Goal: Book appointment/travel/reservation

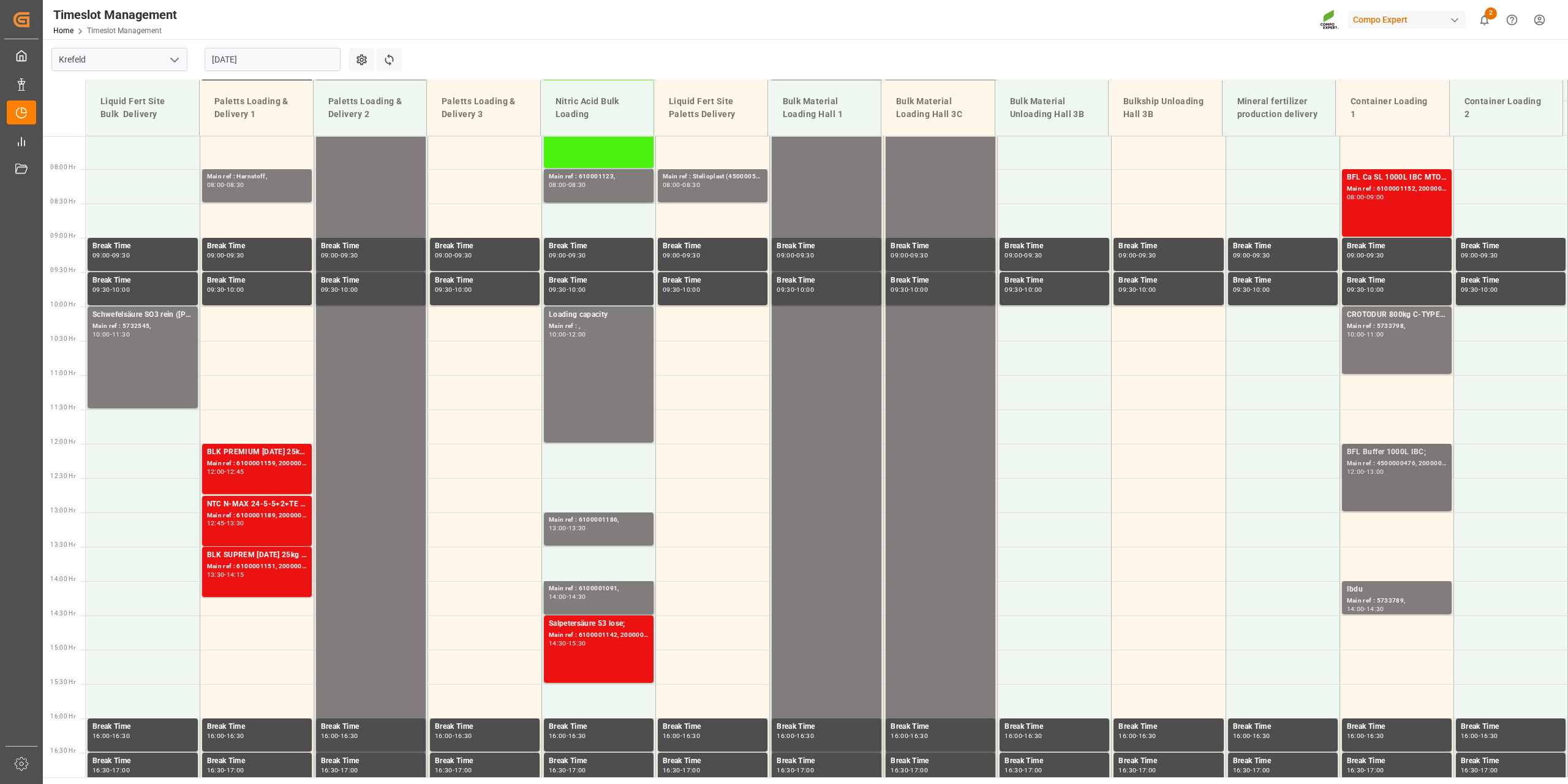
click at [1384, 476] on div "BFL Buffer 1000L IBC; Main ref : 4500000476, 2000000296; 12:00 - 13:00" at bounding box center [1397, 477] width 100 height 63
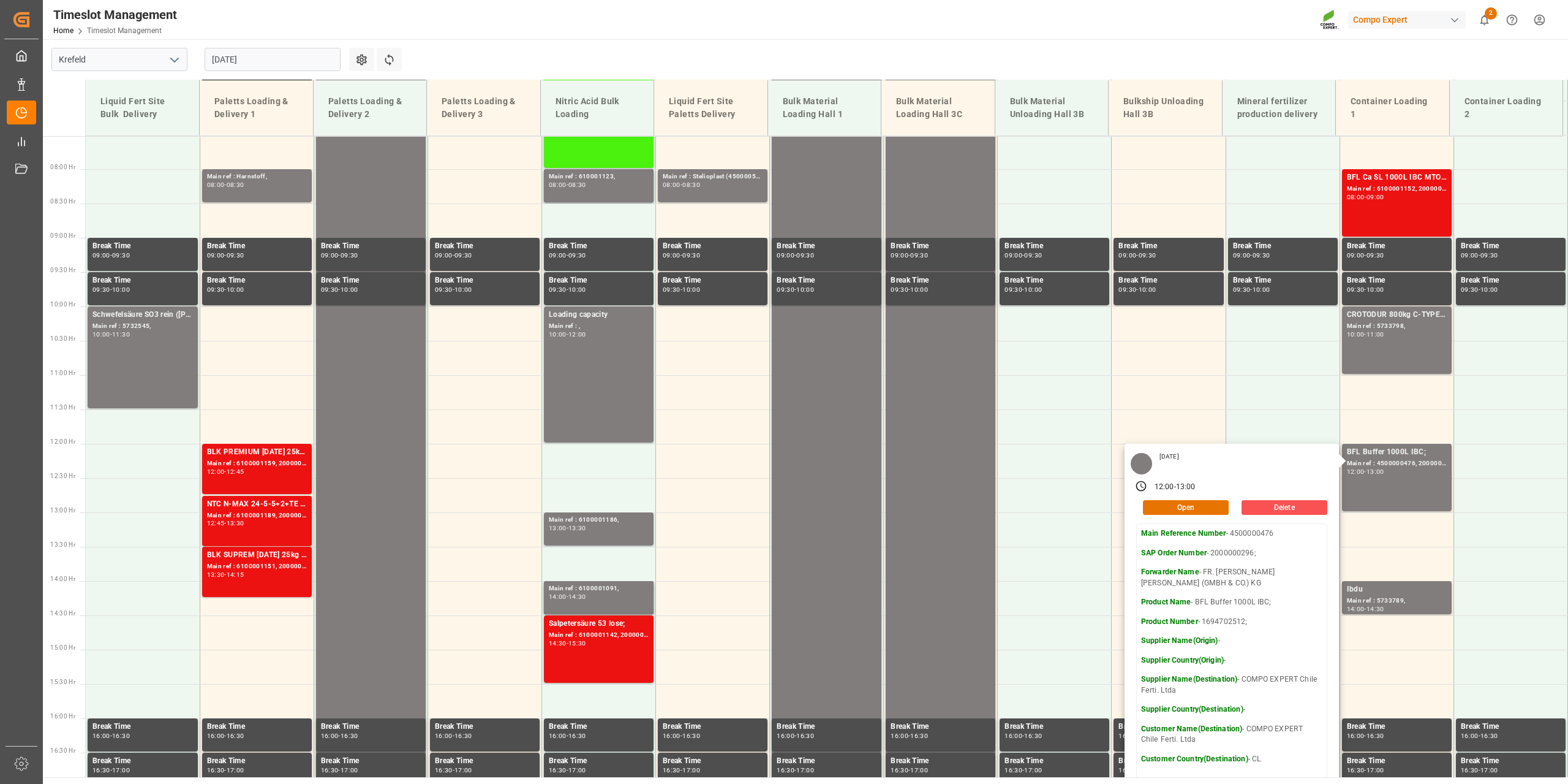
scroll to position [516, 0]
